Goal: Task Accomplishment & Management: Manage account settings

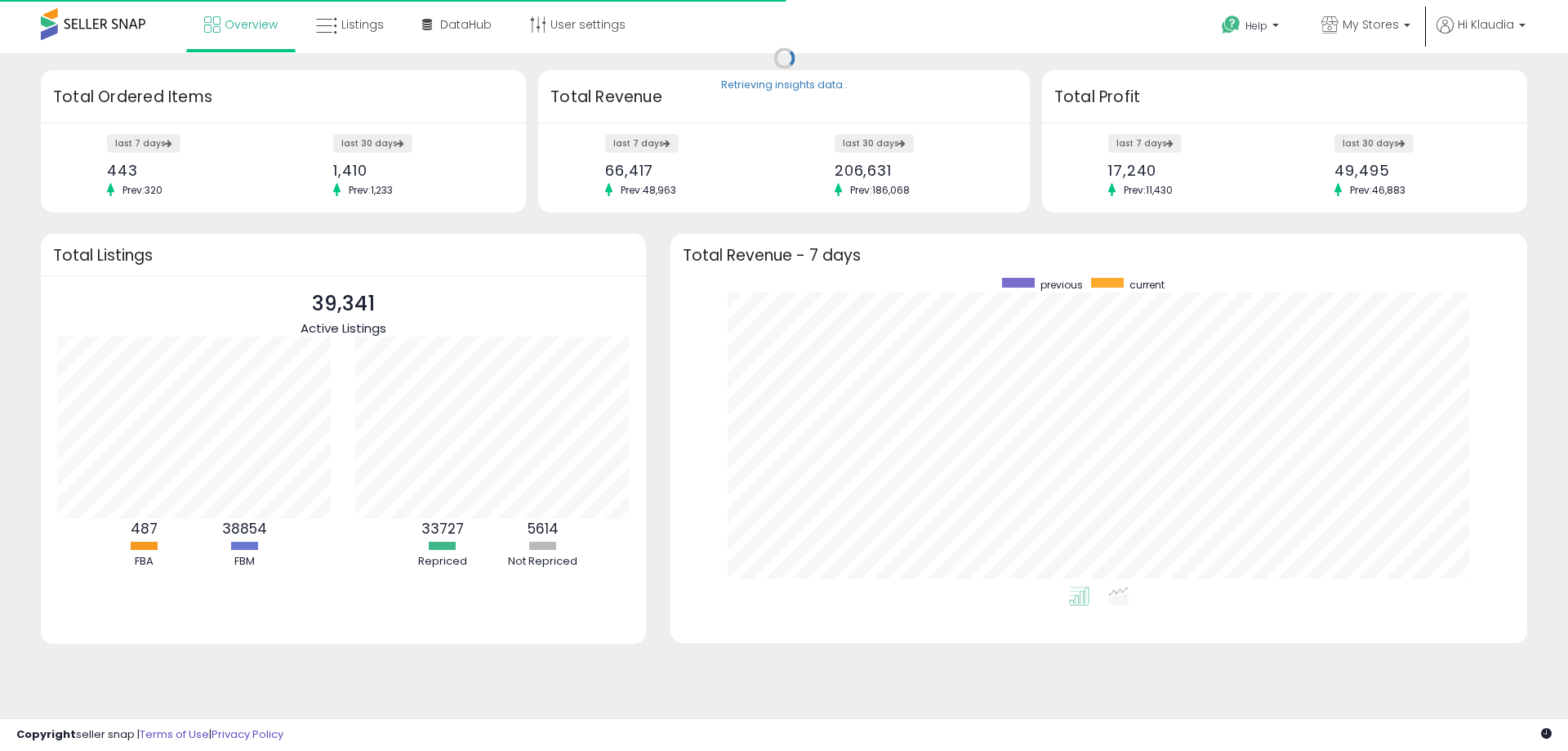
scroll to position [309, 824]
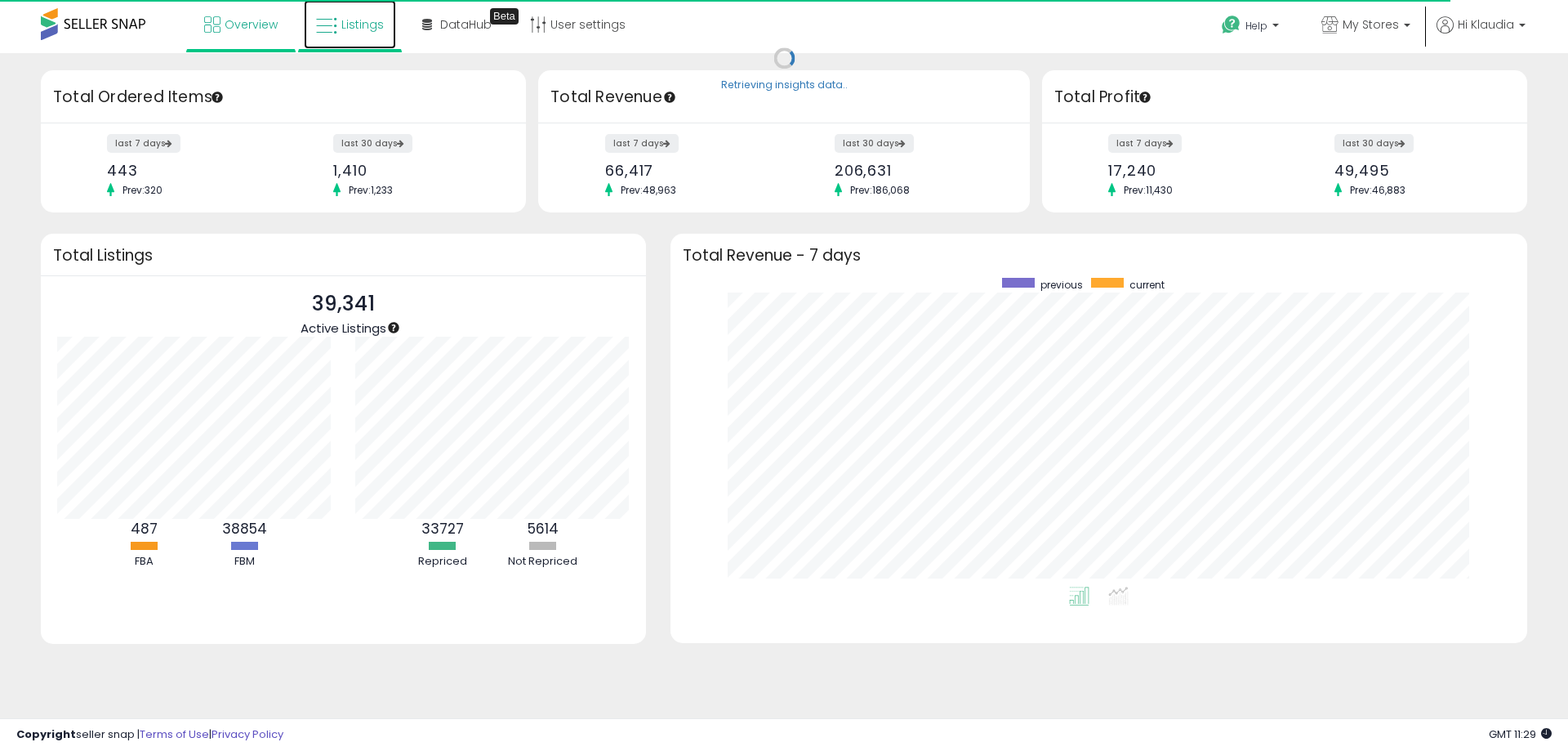
click at [374, 27] on span "Listings" at bounding box center [363, 24] width 42 height 16
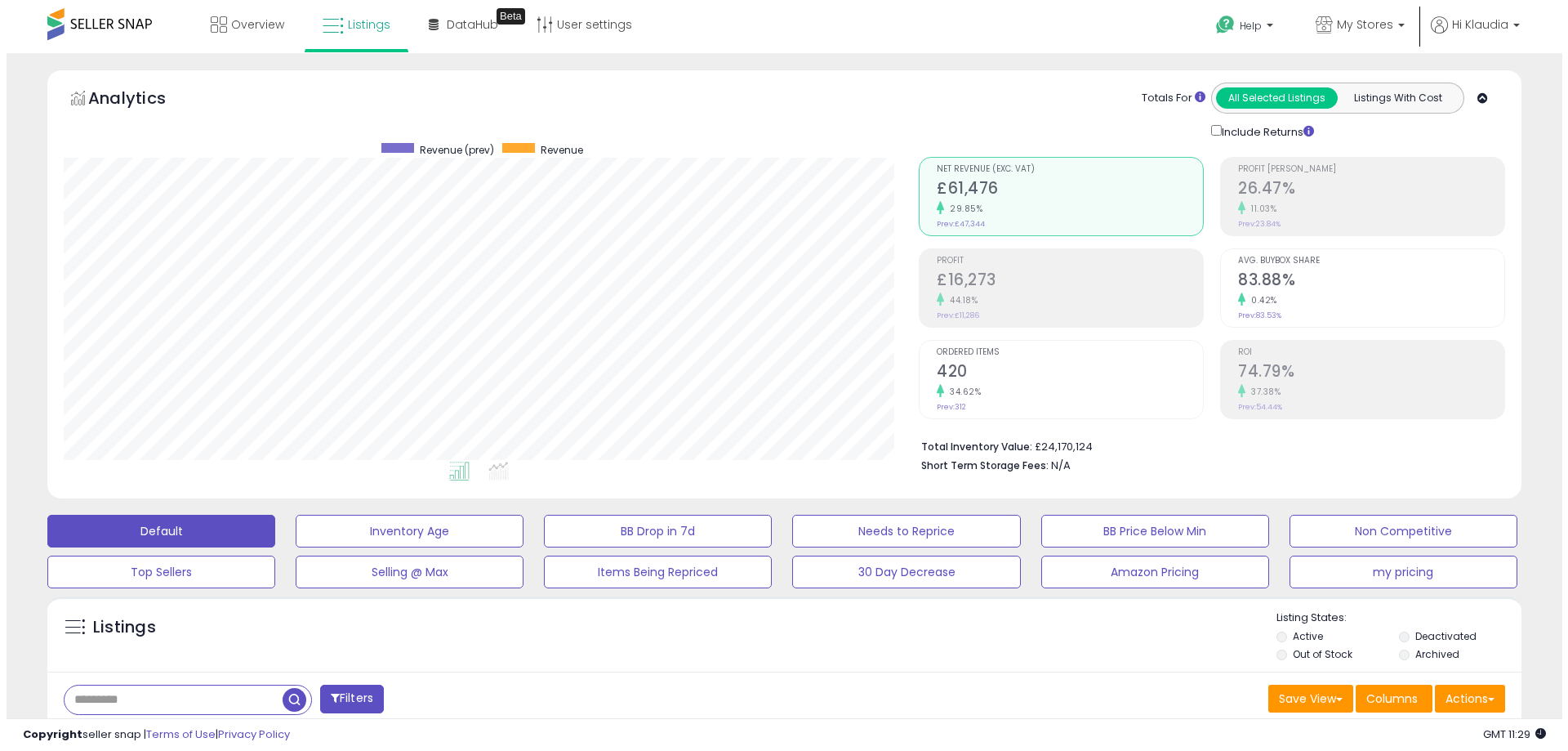
scroll to position [335, 855]
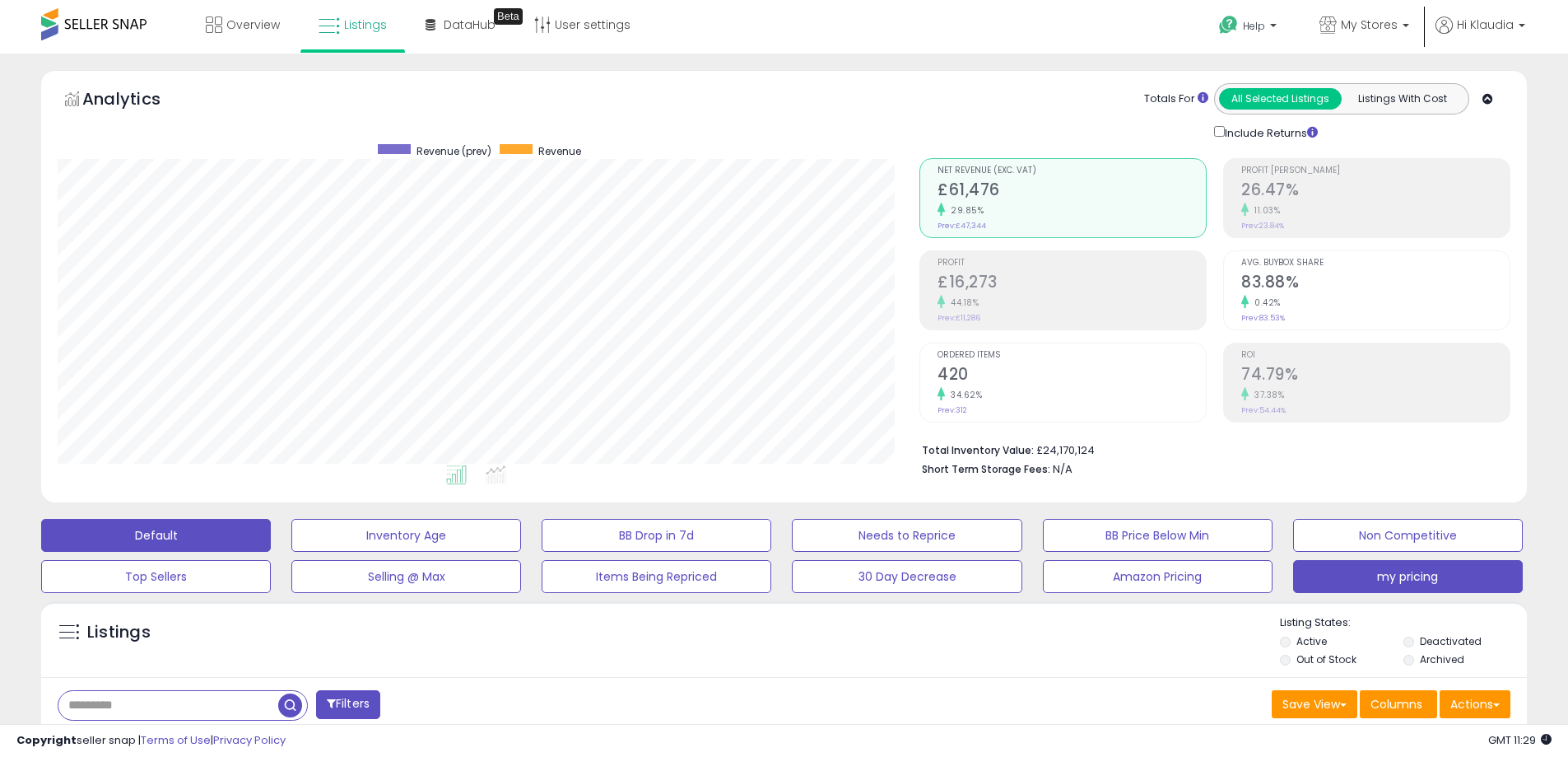
click at [1416, 584] on button "my pricing" at bounding box center [1408, 576] width 230 height 33
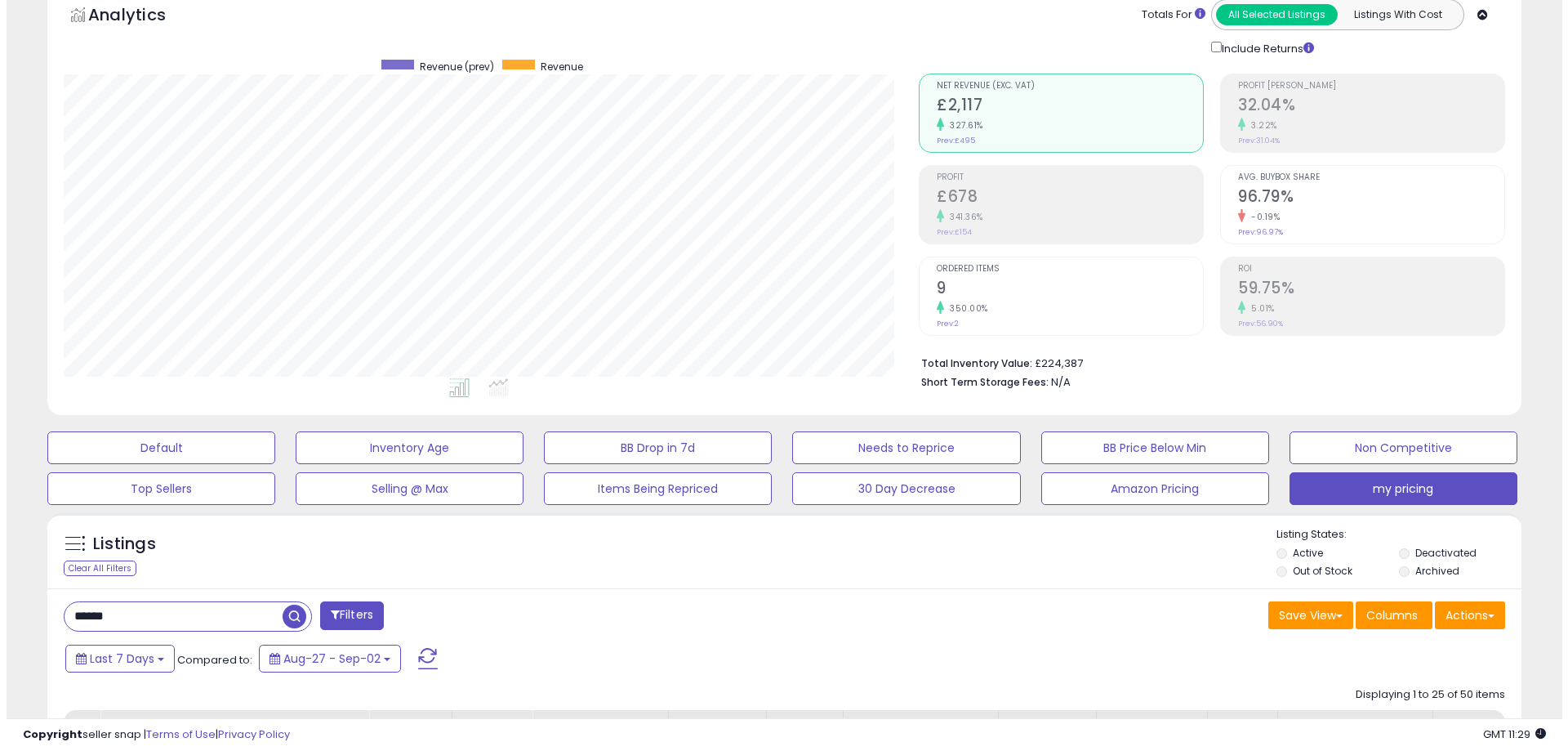
scroll to position [163, 0]
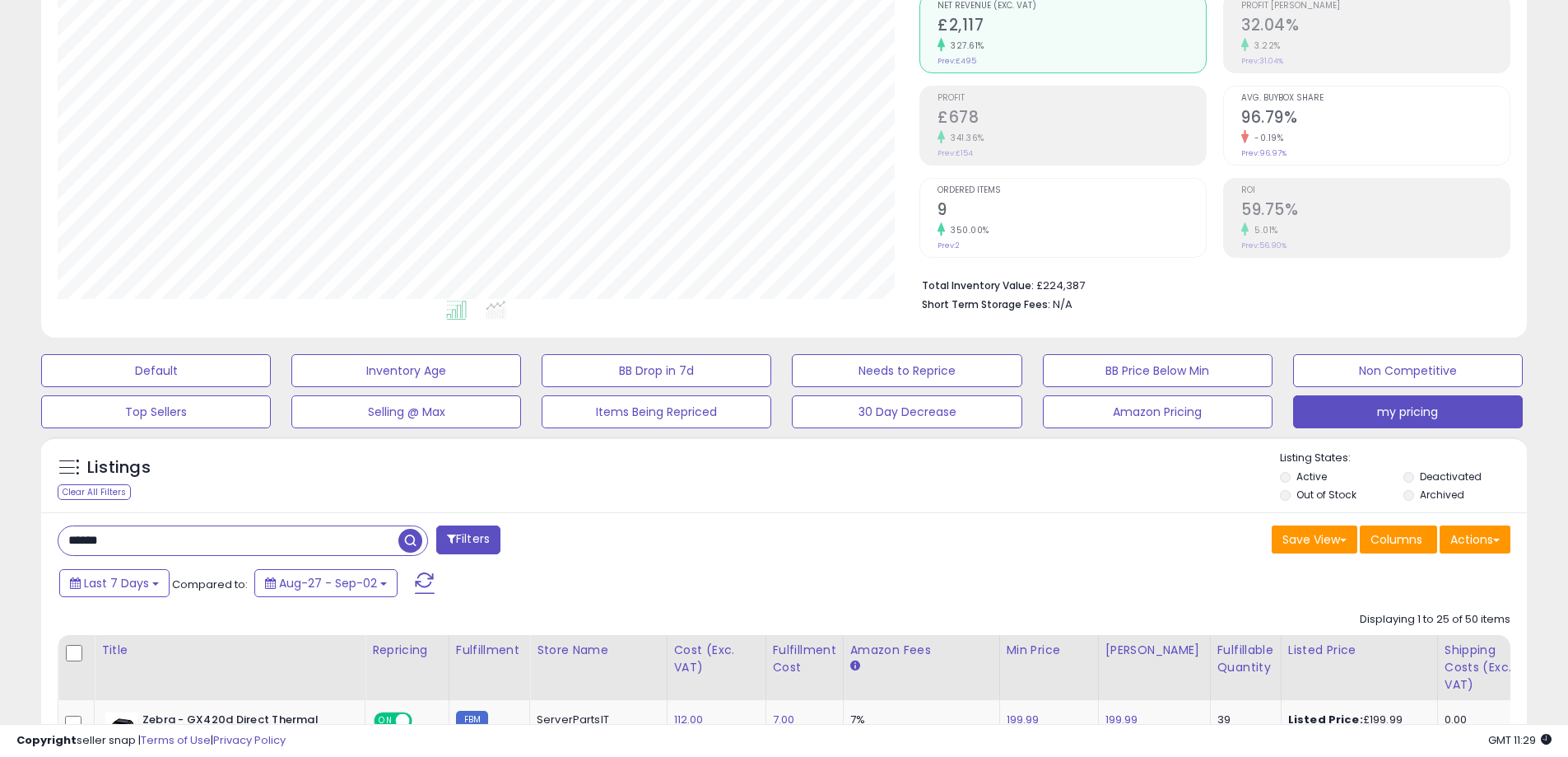
drag, startPoint x: 131, startPoint y: 542, endPoint x: 25, endPoint y: 538, distance: 106.1
paste input "****"
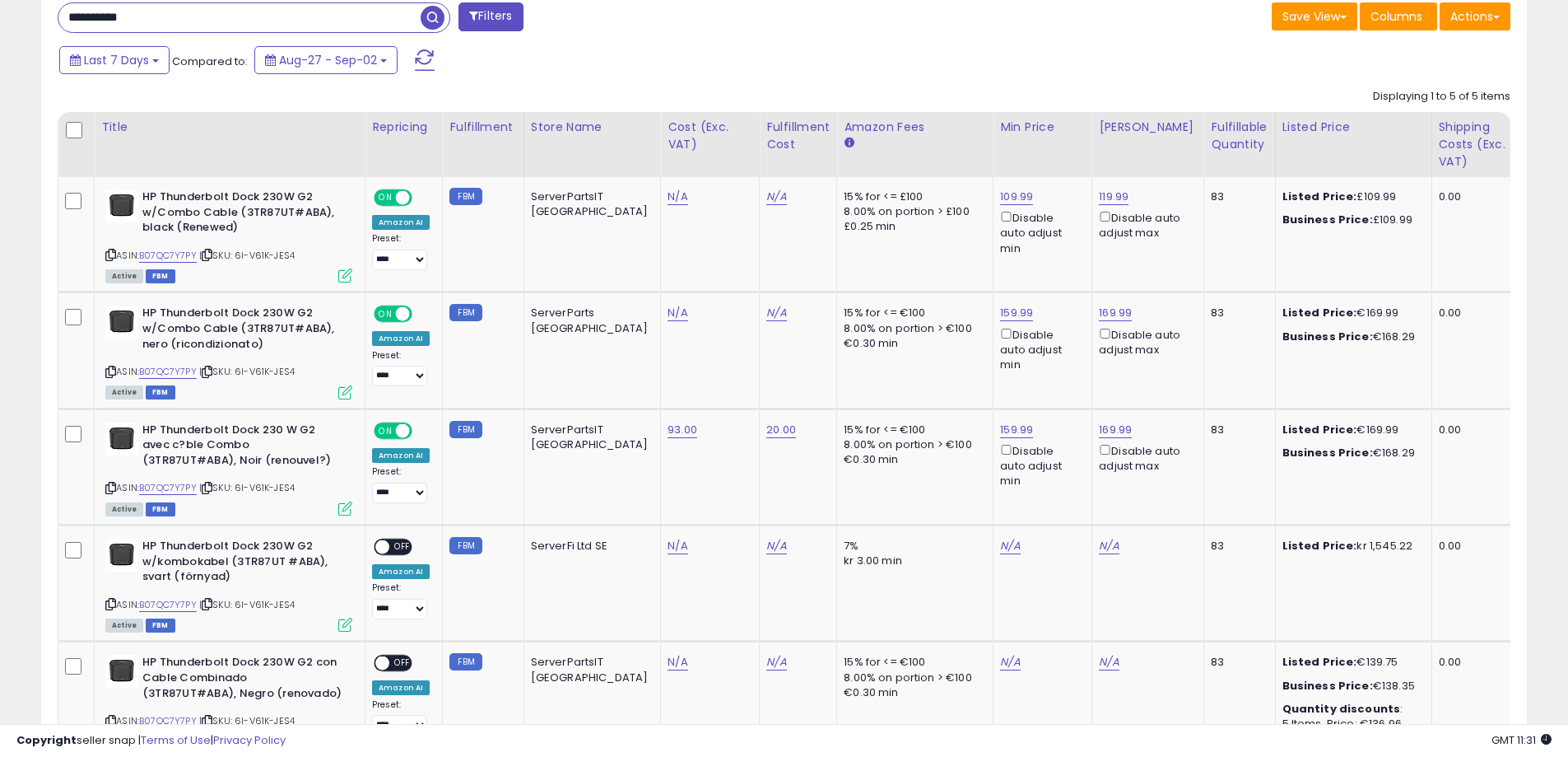
scroll to position [644, 0]
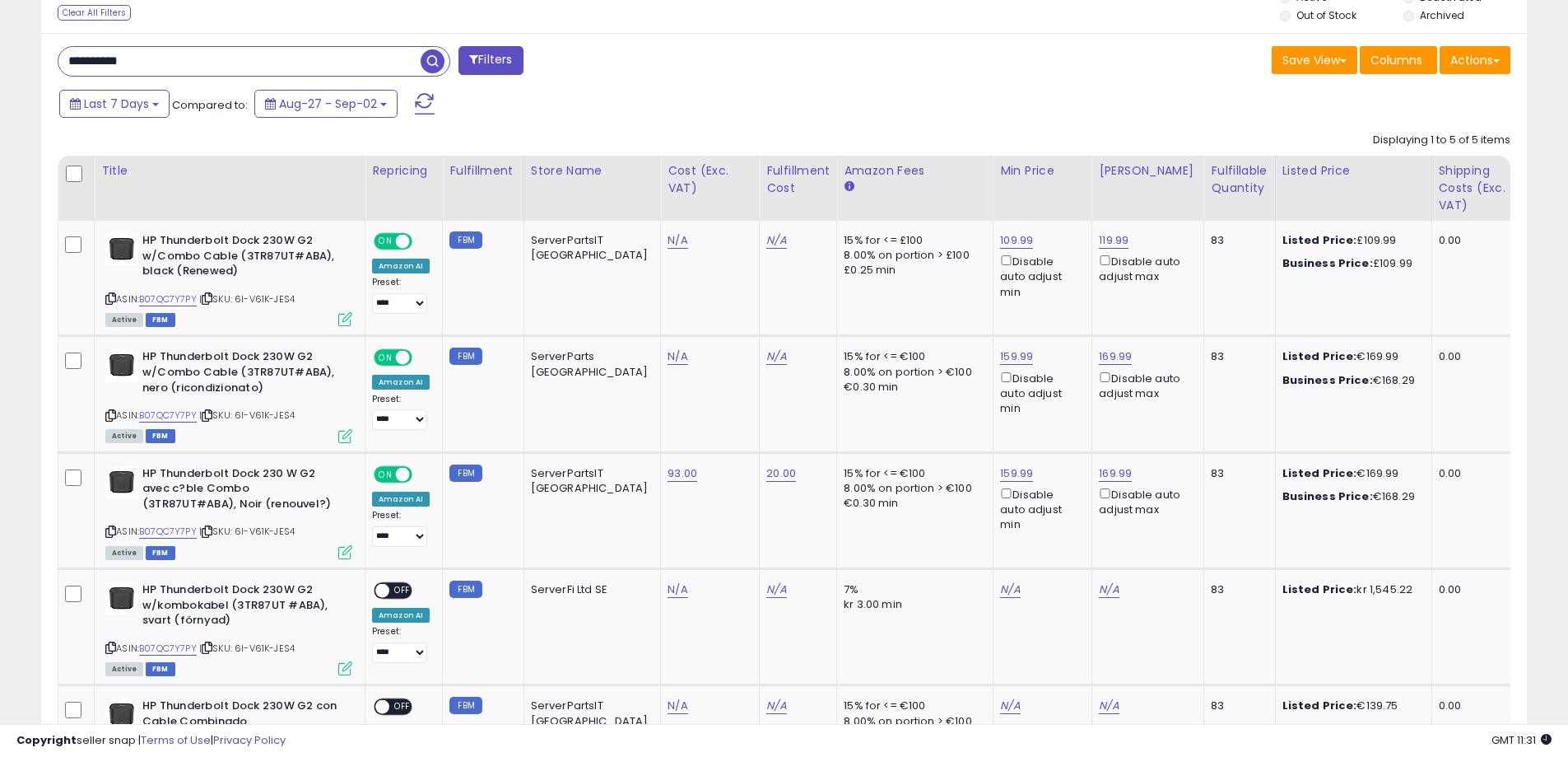
drag, startPoint x: 165, startPoint y: 62, endPoint x: -77, endPoint y: 72, distance: 242.2
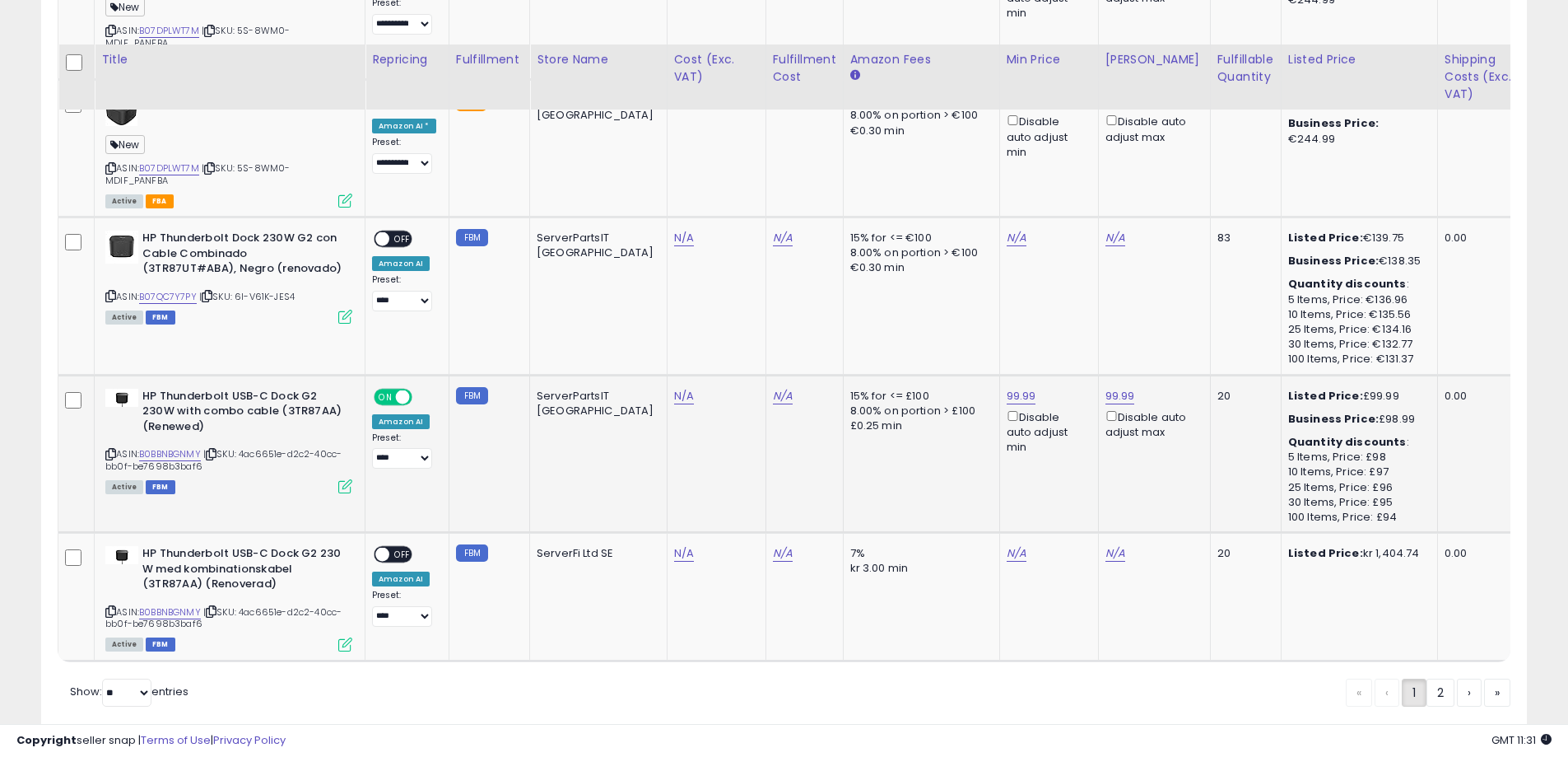
scroll to position [3472, 0]
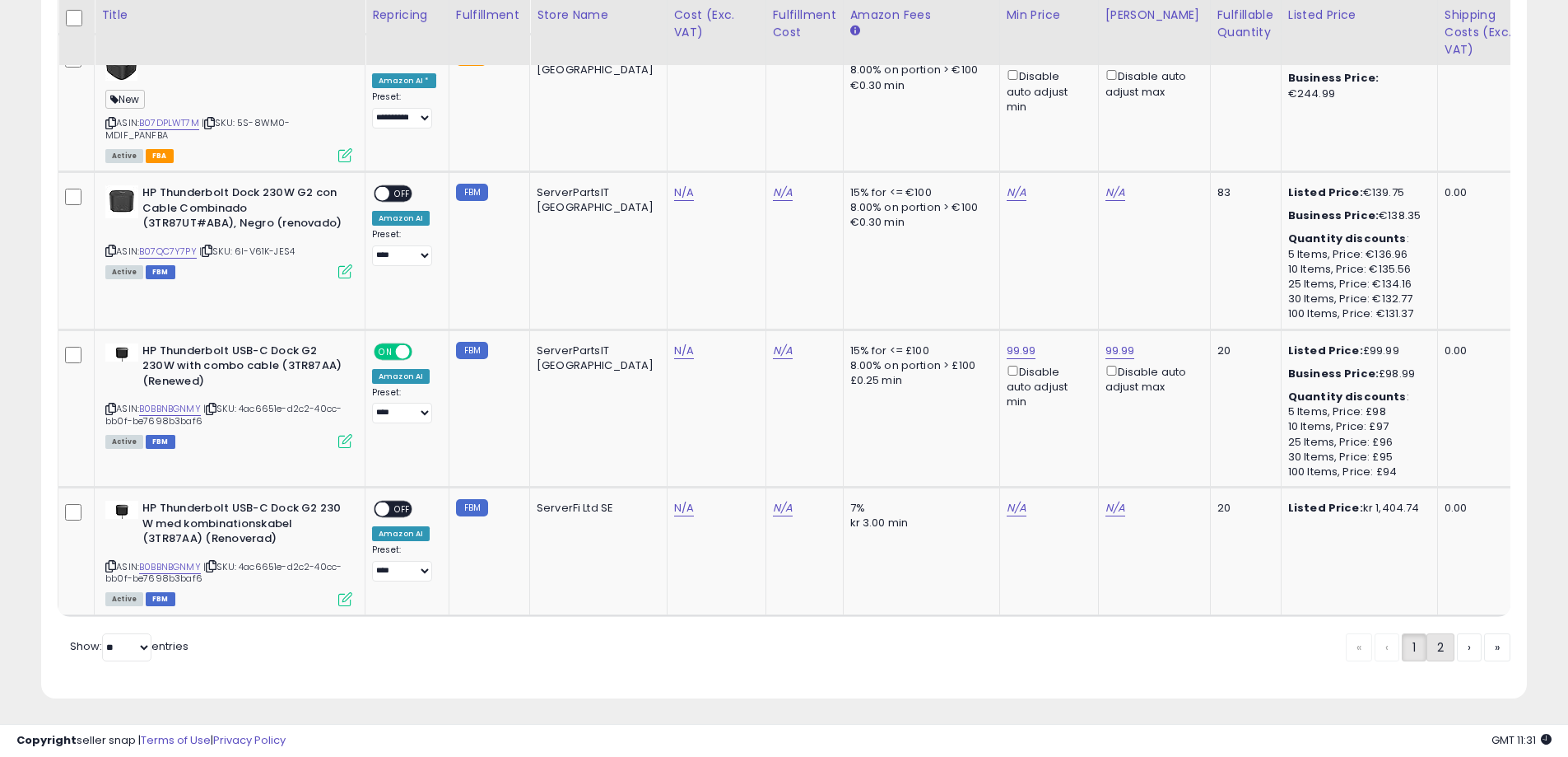
click at [1440, 648] on link "2" at bounding box center [1440, 647] width 28 height 28
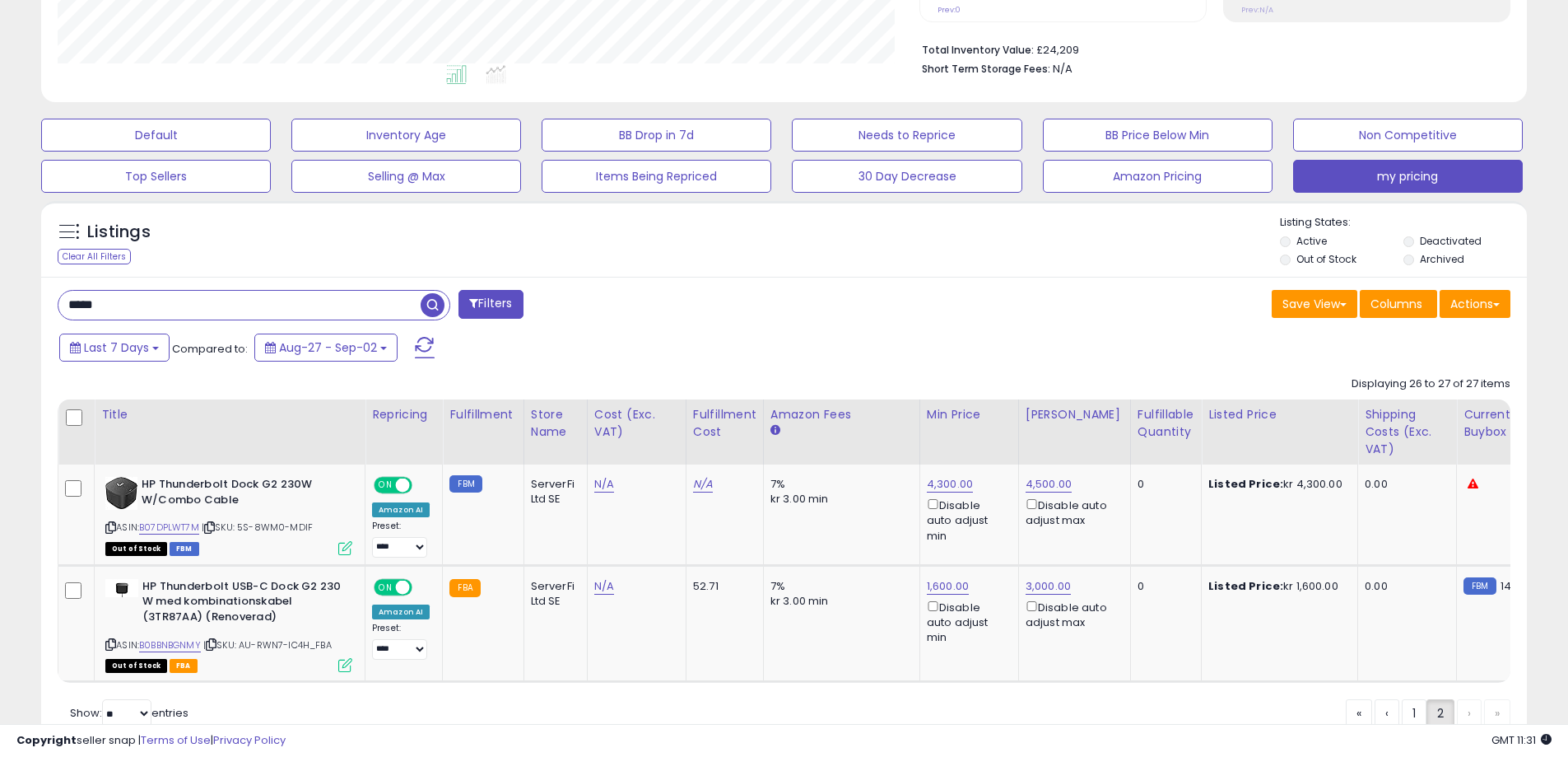
scroll to position [478, 0]
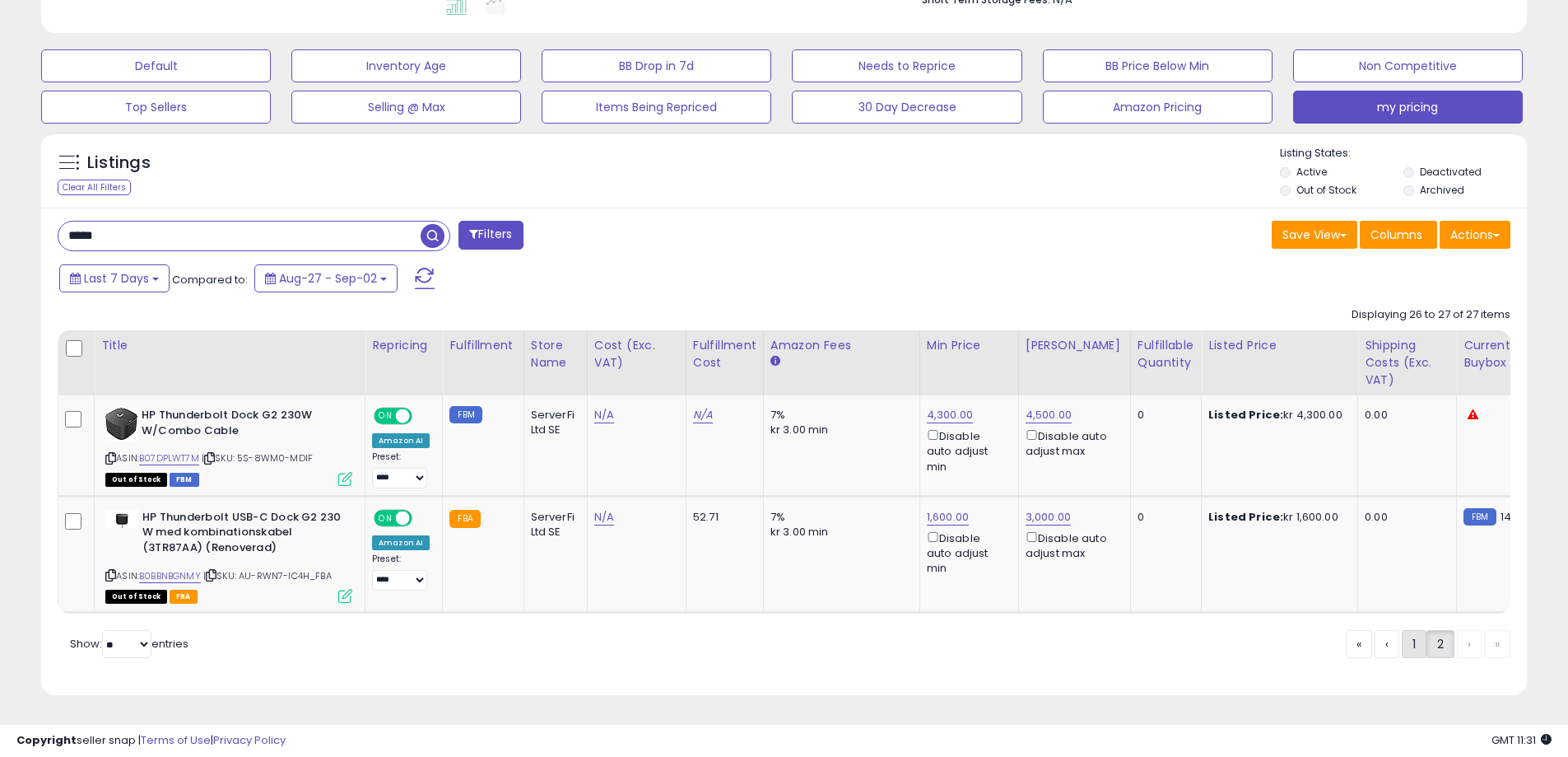
click at [1402, 653] on link "1" at bounding box center [1413, 643] width 24 height 28
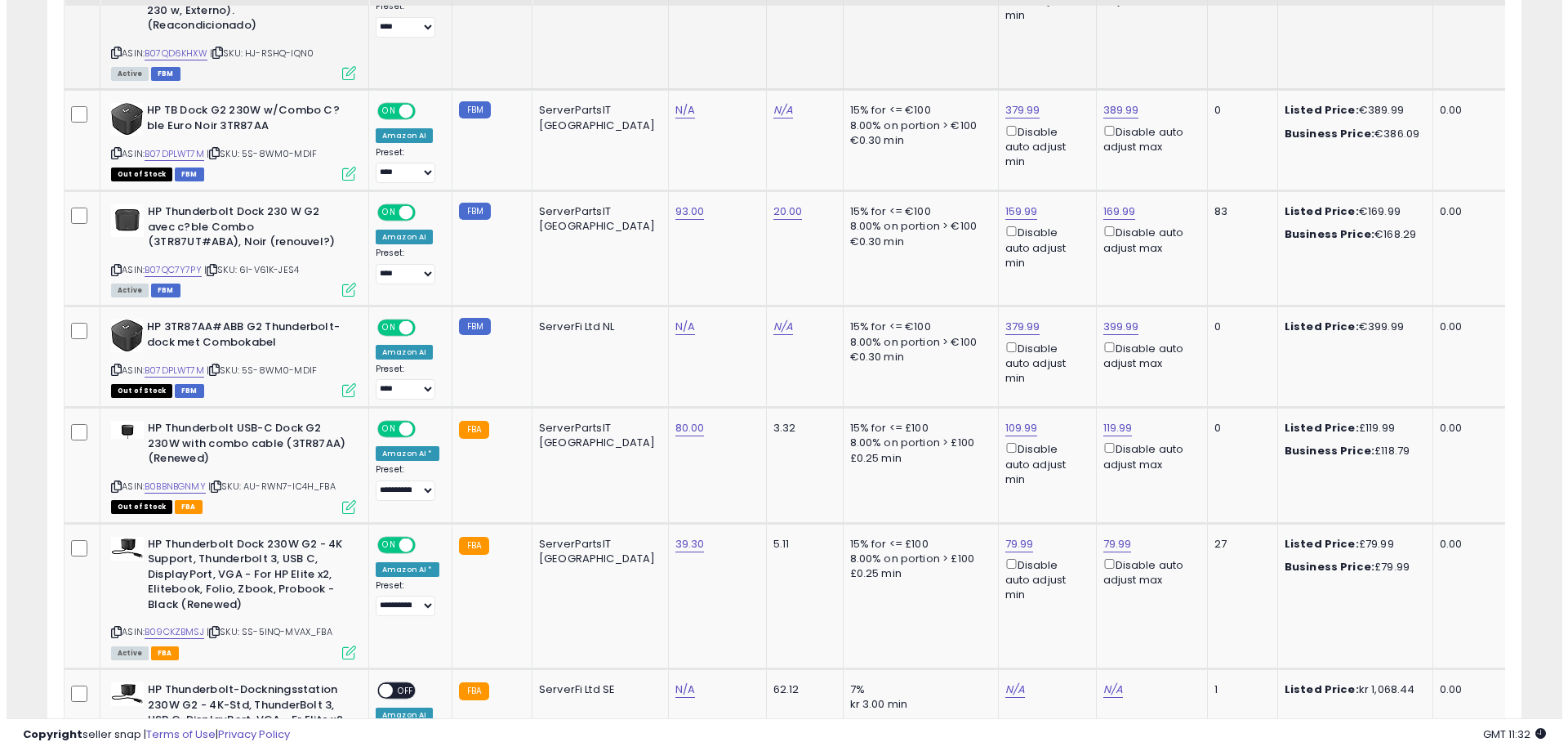
scroll to position [1617, 0]
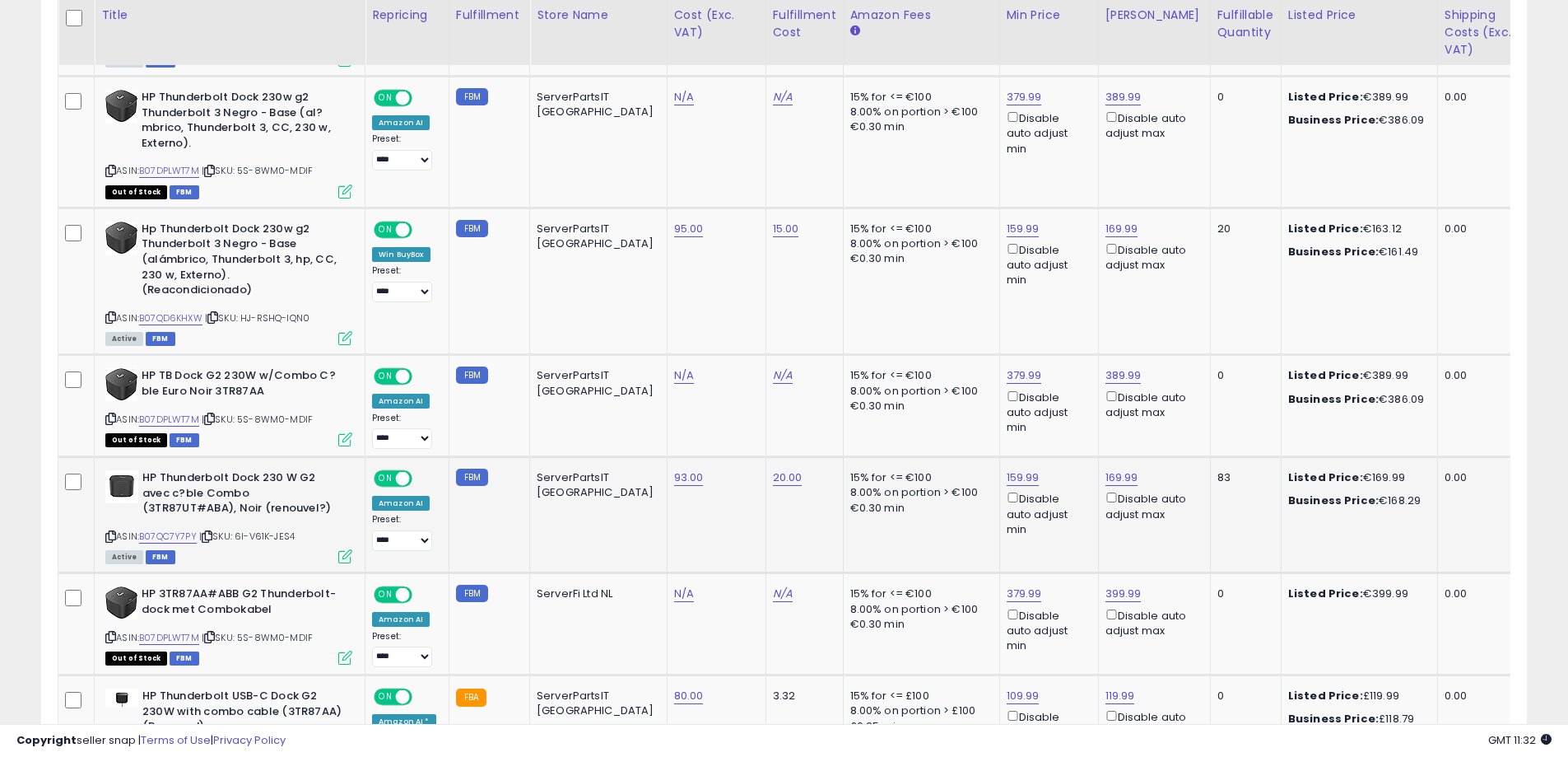
click at [346, 549] on icon at bounding box center [345, 556] width 14 height 14
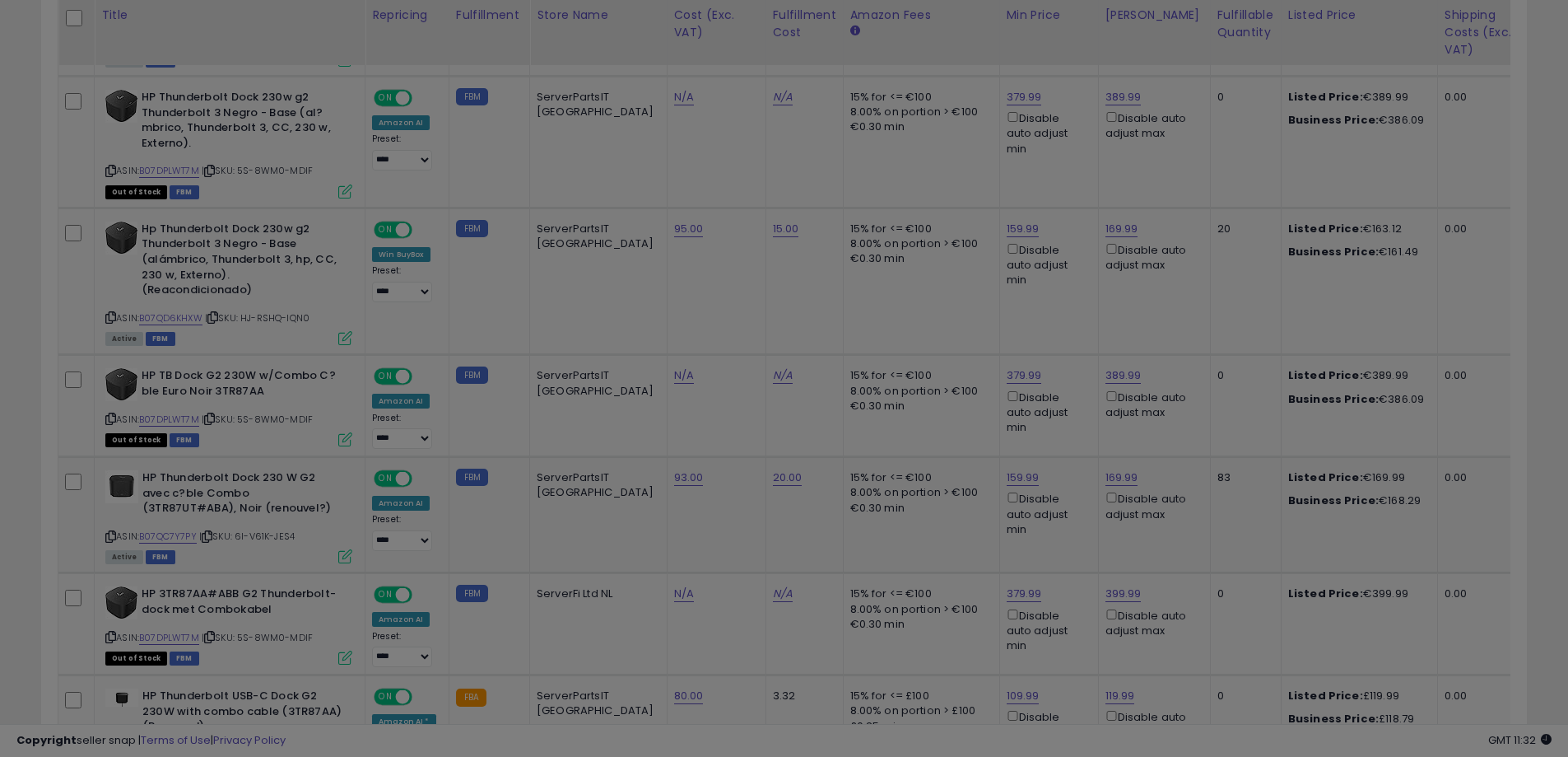
scroll to position [338, 870]
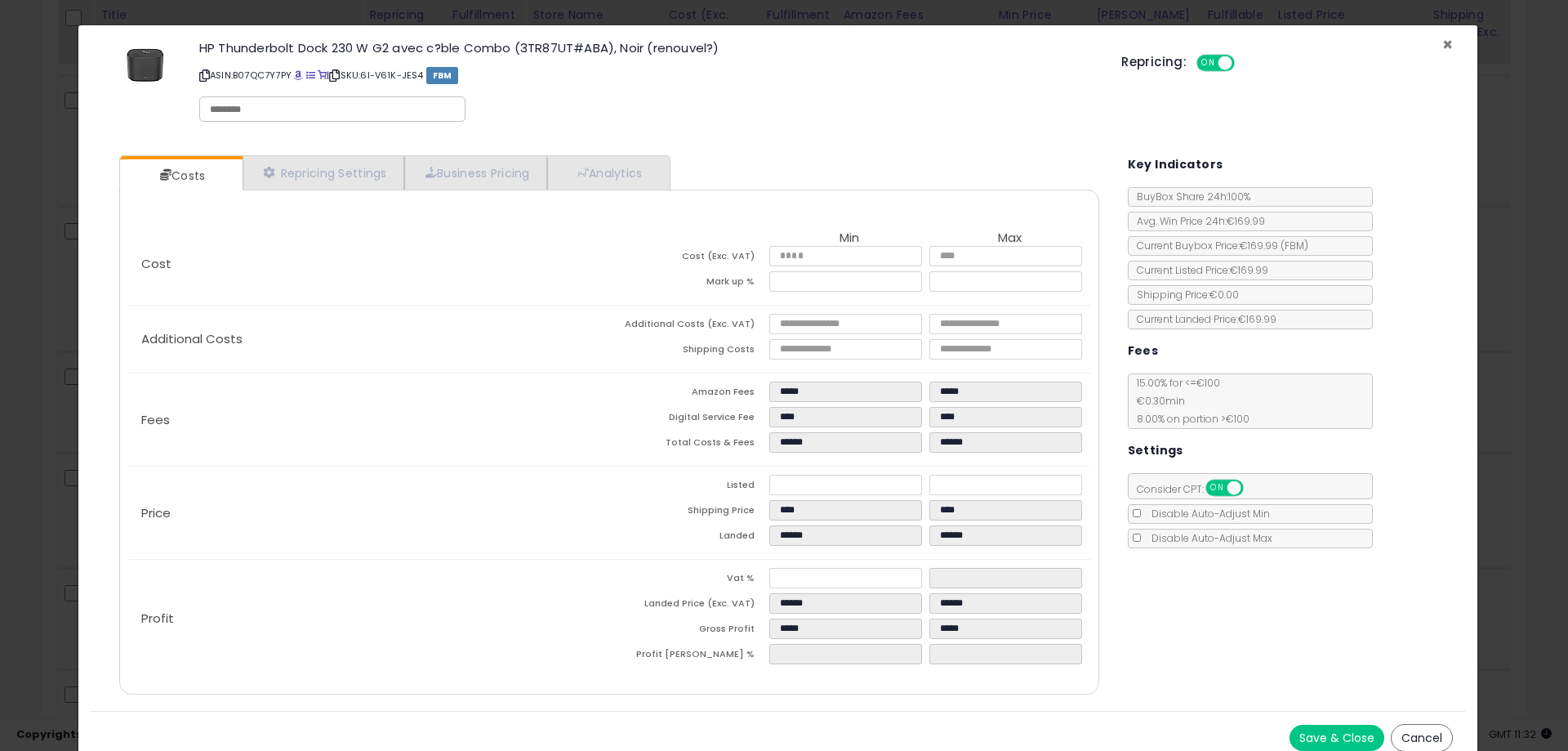
click at [1442, 43] on span "×" at bounding box center [1446, 44] width 11 height 24
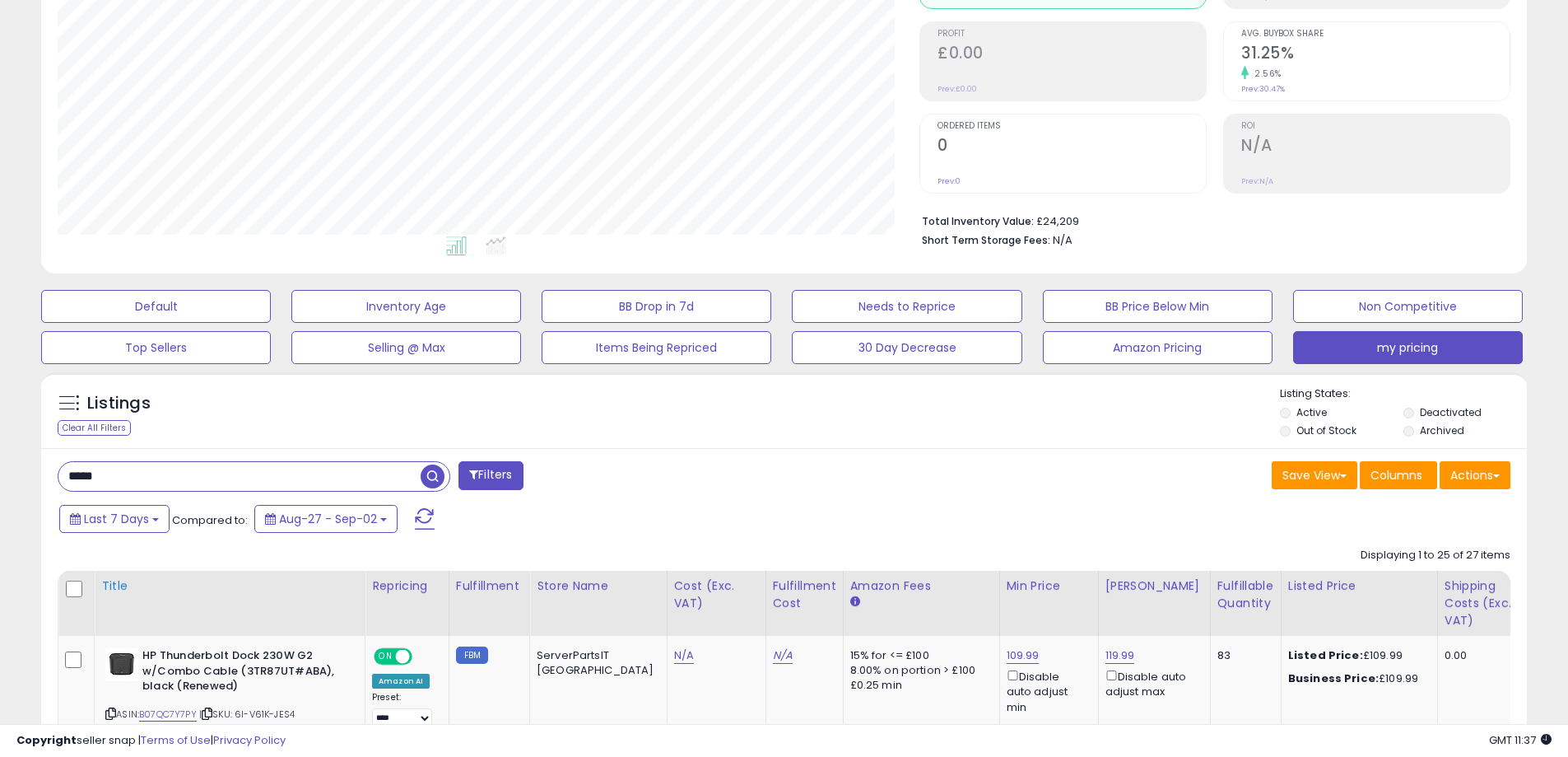
scroll to position [494, 0]
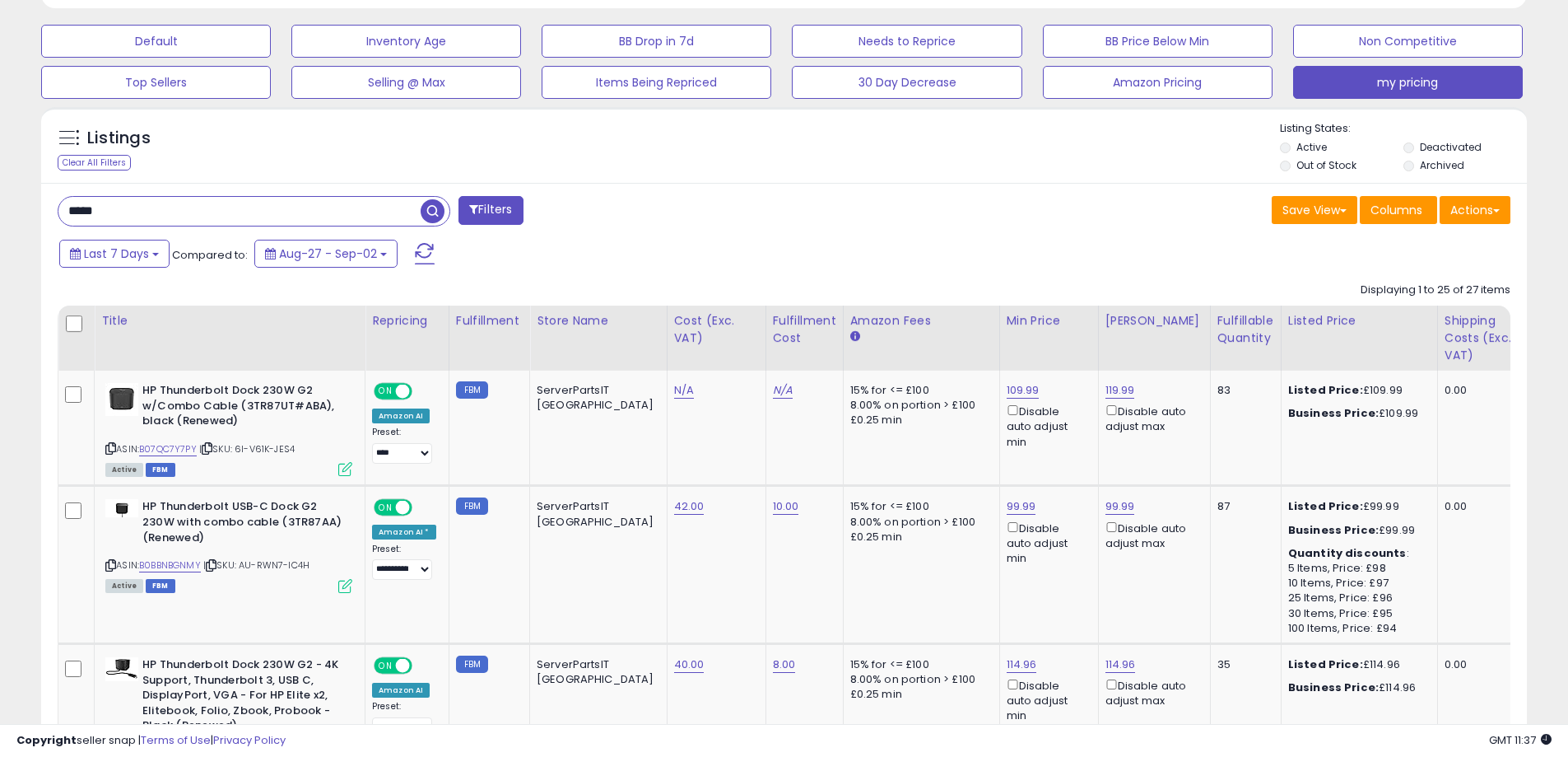
drag, startPoint x: 78, startPoint y: 222, endPoint x: -8, endPoint y: 222, distance: 86.0
paste input "*****"
type input "**********"
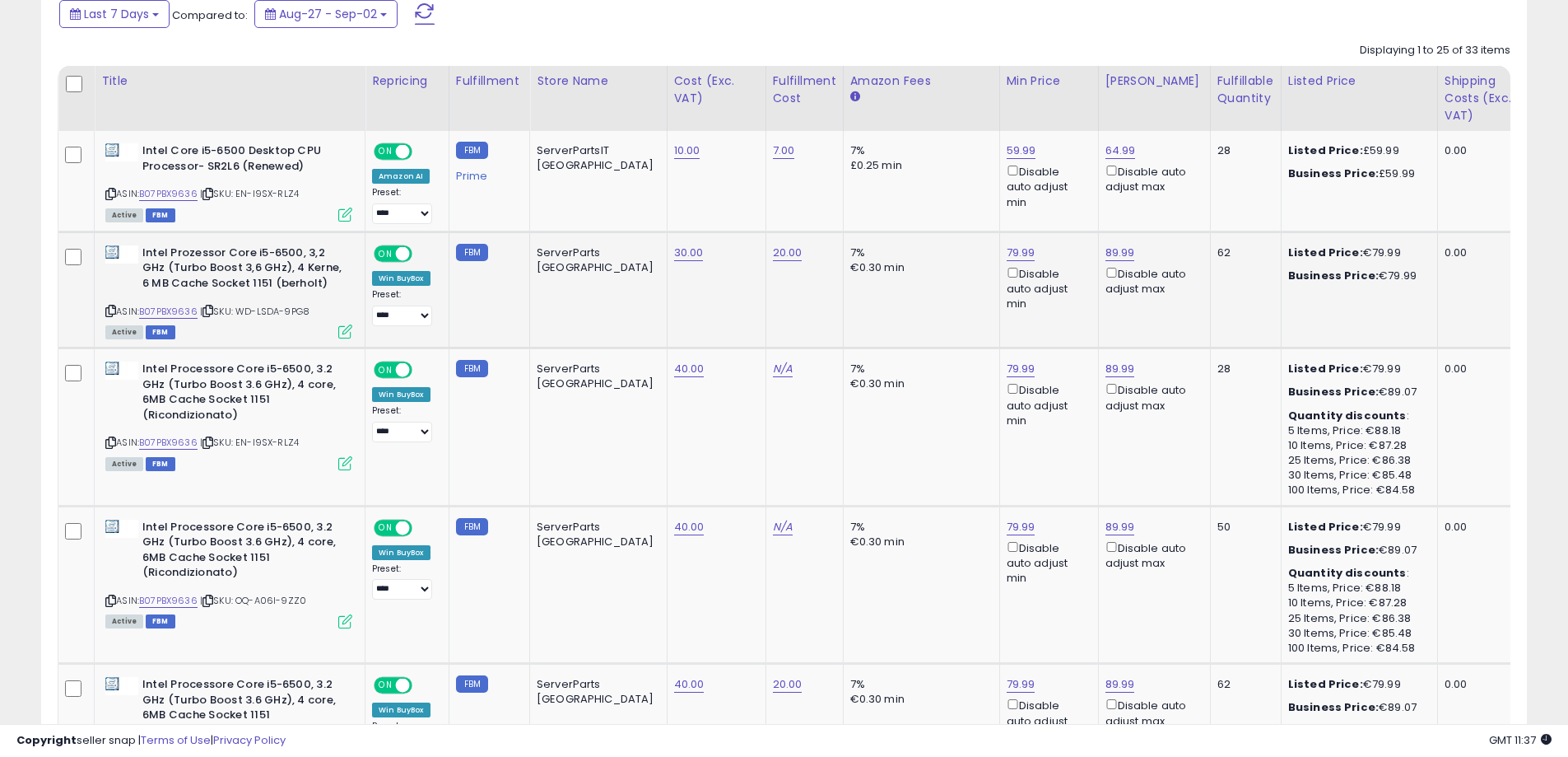
scroll to position [758, 0]
